Goal: Information Seeking & Learning: Check status

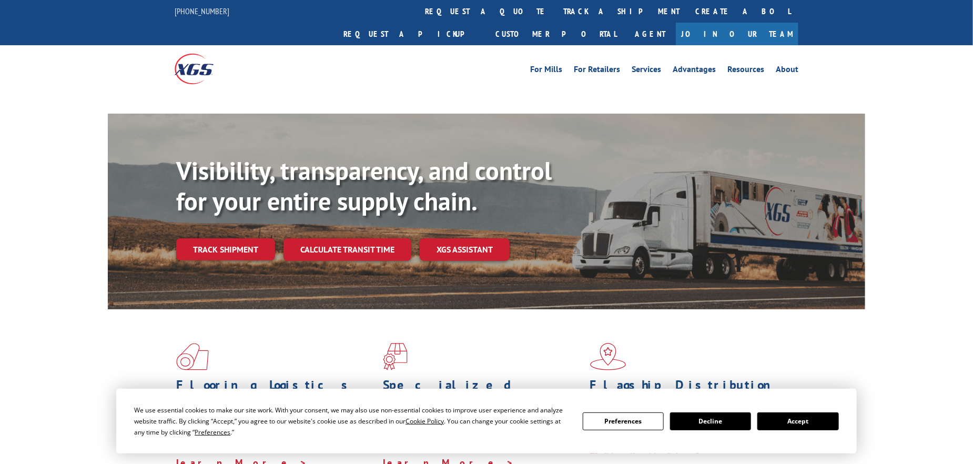
click at [245, 196] on div "Visibility, transparency, and control for your entire supply chain. Track shipm…" at bounding box center [520, 229] width 689 height 147
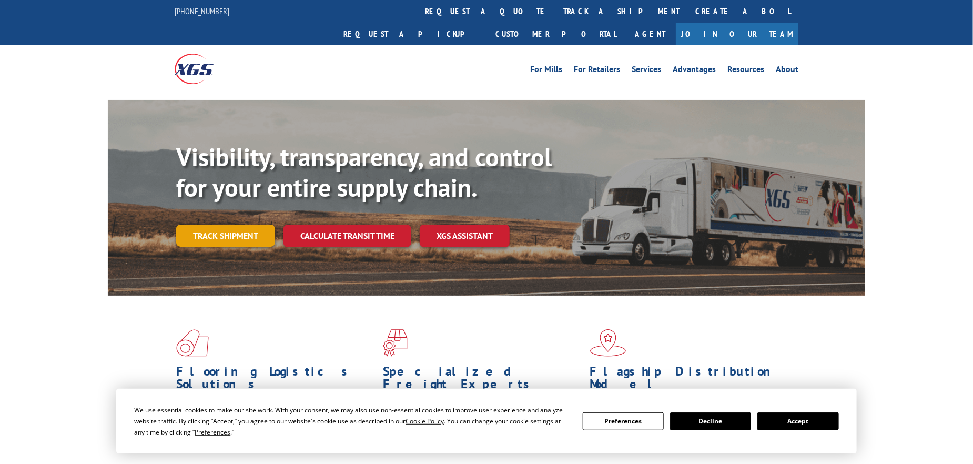
click at [247, 225] on link "Track shipment" at bounding box center [225, 236] width 99 height 22
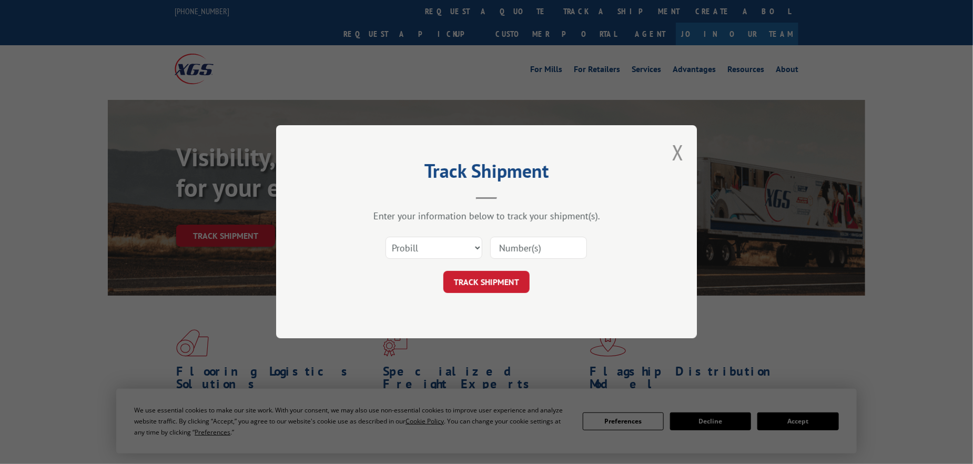
drag, startPoint x: 535, startPoint y: 255, endPoint x: 510, endPoint y: 262, distance: 25.8
click at [535, 255] on input at bounding box center [538, 248] width 97 height 22
paste input "297419555"
type input "297419555"
click at [450, 249] on select "Select category... Probill BOL PO" at bounding box center [434, 248] width 97 height 22
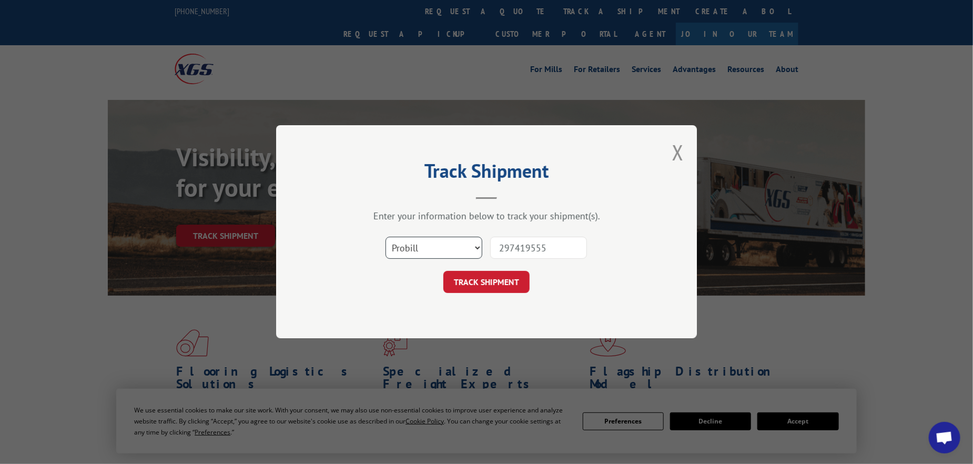
select select "po"
click at [386, 237] on select "Select category... Probill BOL PO" at bounding box center [434, 248] width 97 height 22
click at [494, 282] on button "TRACK SHIPMENT" at bounding box center [487, 283] width 86 height 22
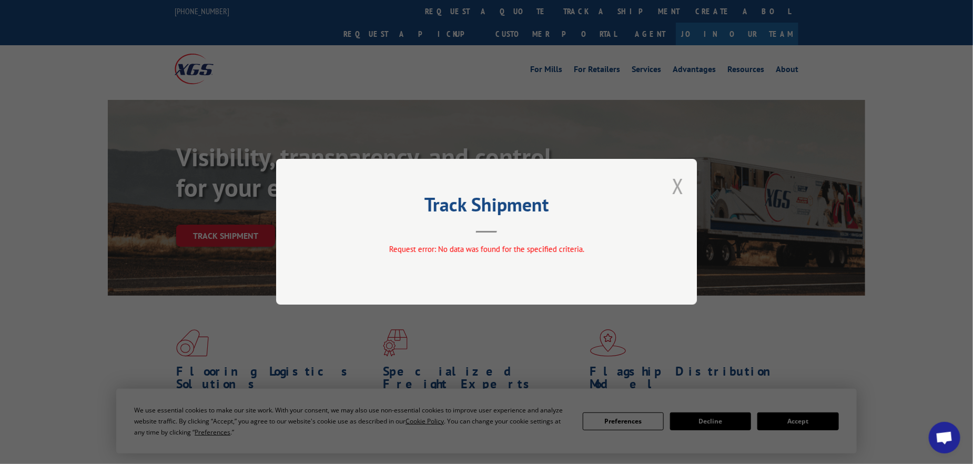
click at [681, 178] on button "Close modal" at bounding box center [678, 186] width 12 height 28
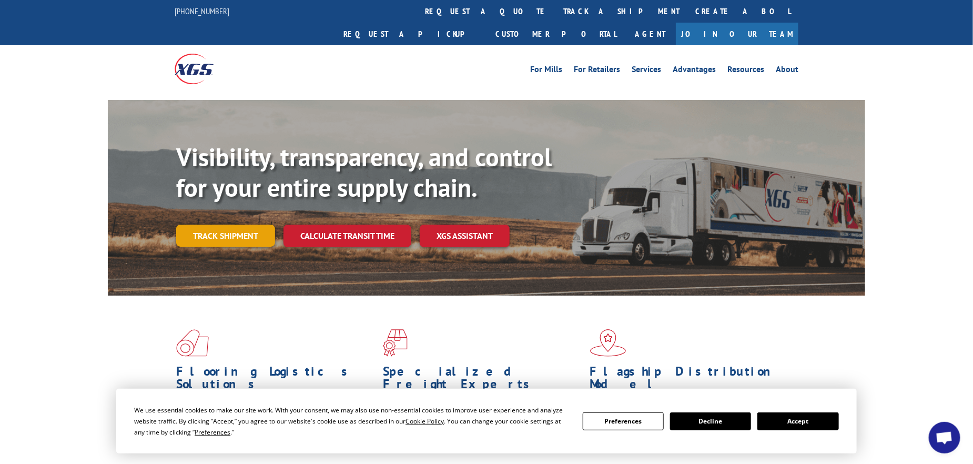
click at [216, 225] on link "Track shipment" at bounding box center [225, 236] width 99 height 22
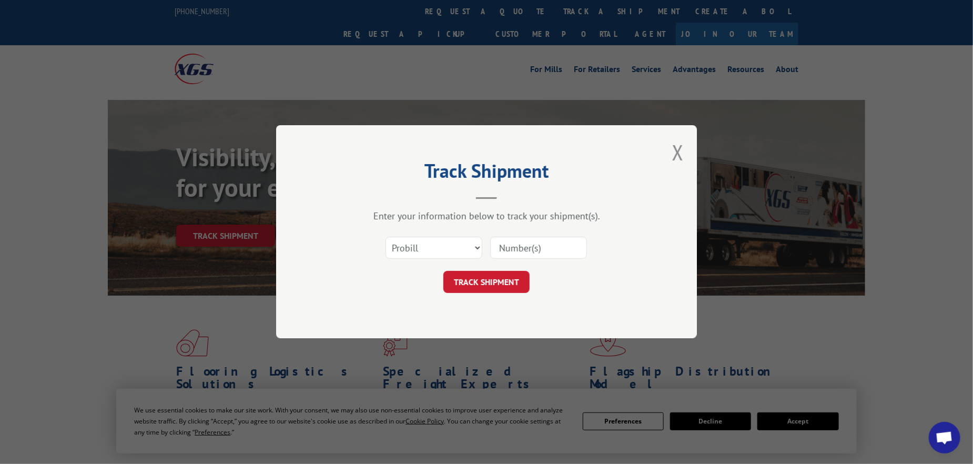
click at [438, 236] on div "Select category... Probill BOL PO" at bounding box center [434, 248] width 96 height 24
click at [461, 245] on select "Select category... Probill BOL PO" at bounding box center [434, 248] width 97 height 22
select select "bol"
click at [386, 237] on select "Select category... Probill BOL PO" at bounding box center [434, 248] width 97 height 22
click at [498, 255] on input at bounding box center [538, 248] width 97 height 22
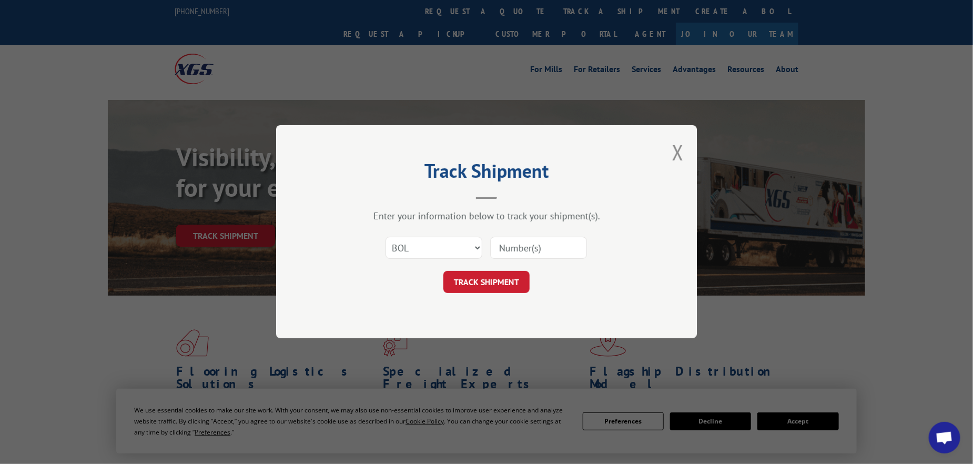
paste input "297419555"
type input "297419555"
click at [489, 277] on button "TRACK SHIPMENT" at bounding box center [487, 283] width 86 height 22
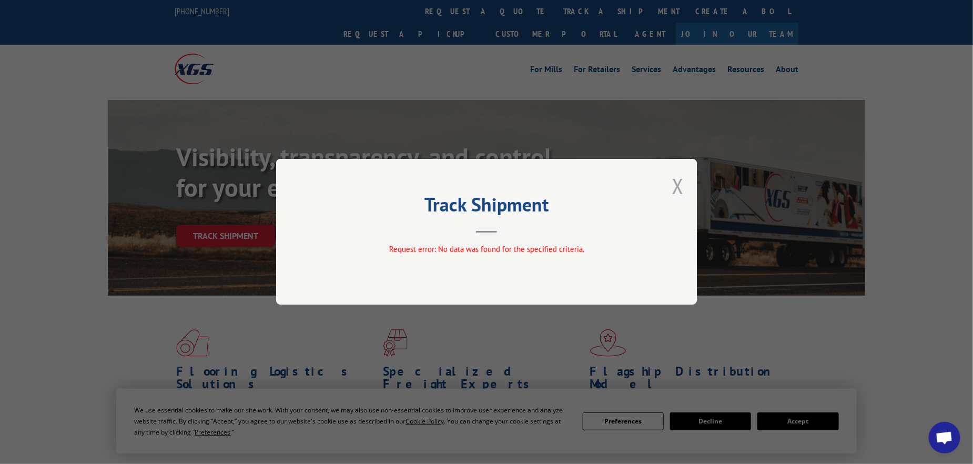
click at [679, 190] on button "Close modal" at bounding box center [678, 186] width 12 height 28
